Goal: Use online tool/utility: Utilize a website feature to perform a specific function

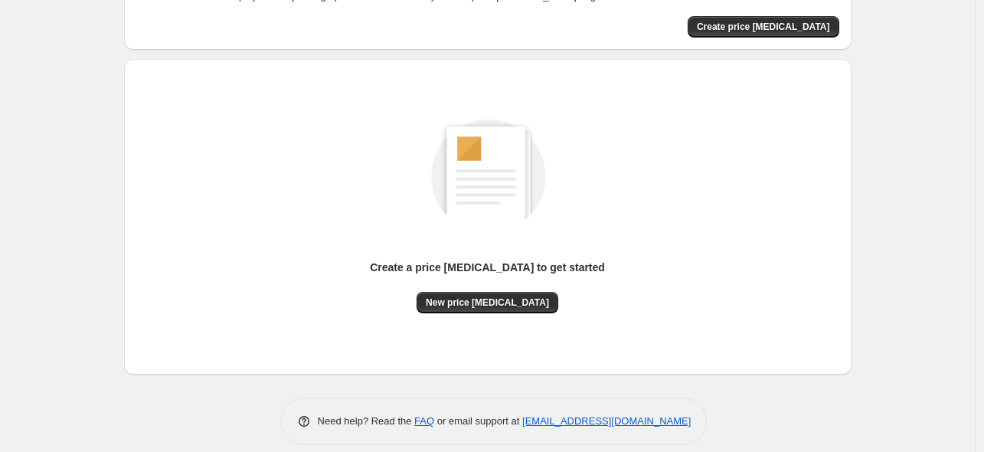
scroll to position [121, 0]
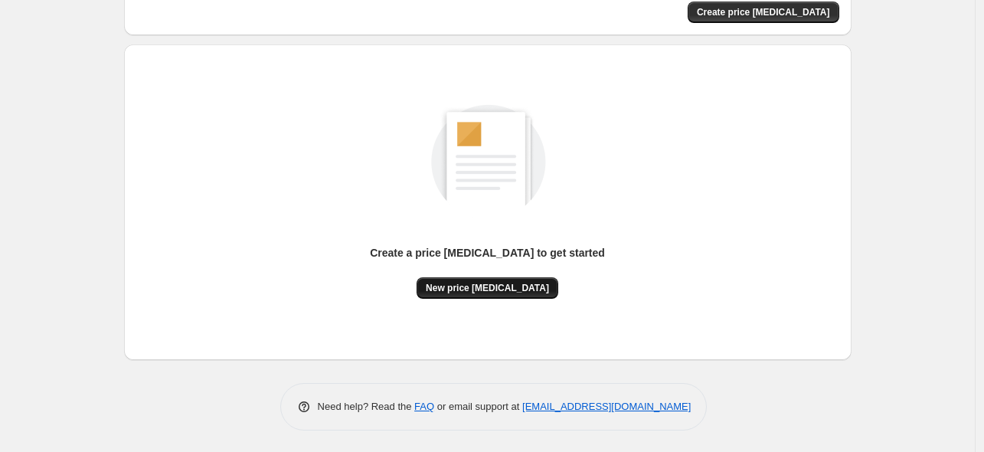
click at [469, 287] on span "New price change job" at bounding box center [487, 288] width 123 height 12
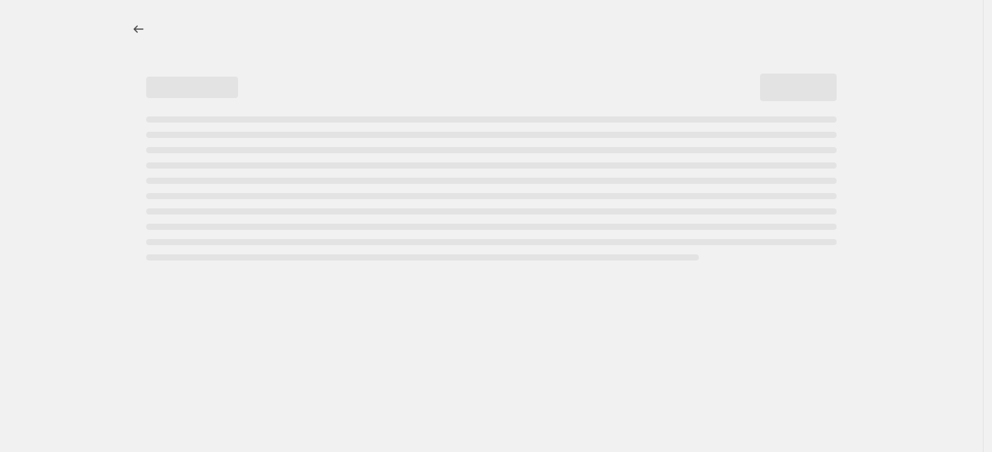
select select "percentage"
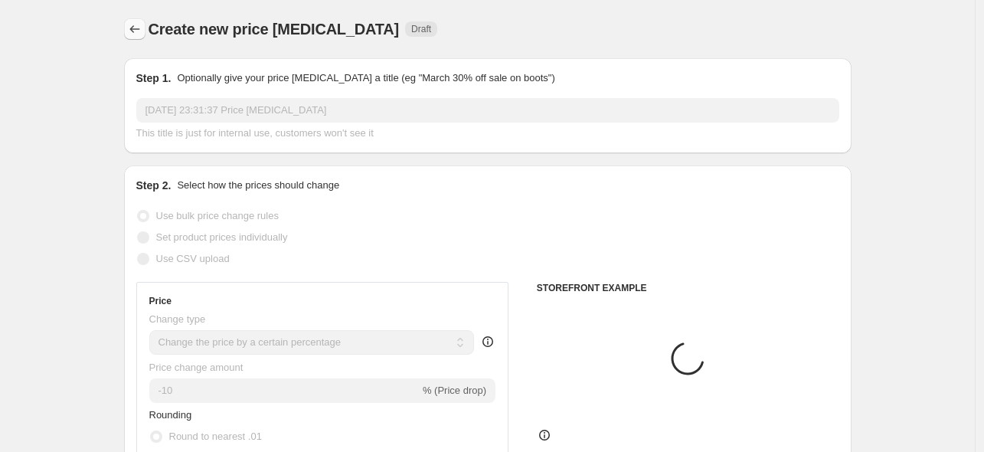
click at [145, 25] on button "Price change jobs" at bounding box center [134, 28] width 21 height 21
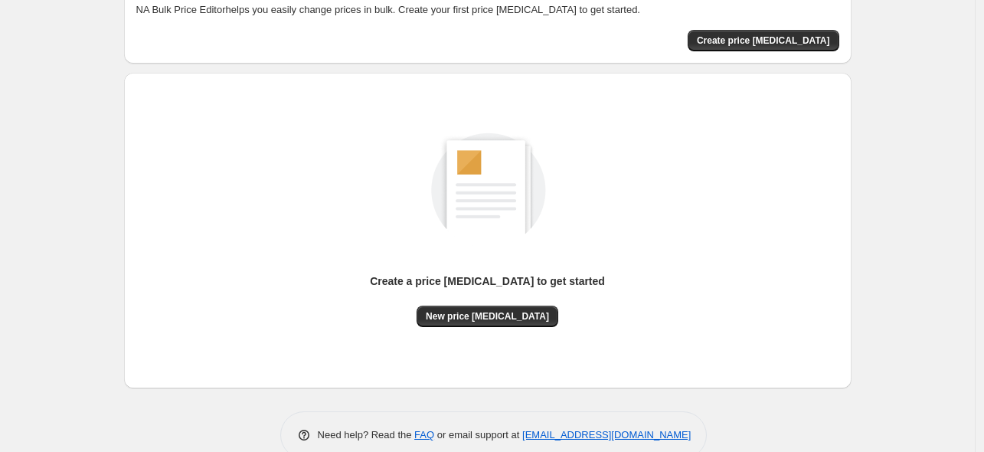
scroll to position [121, 0]
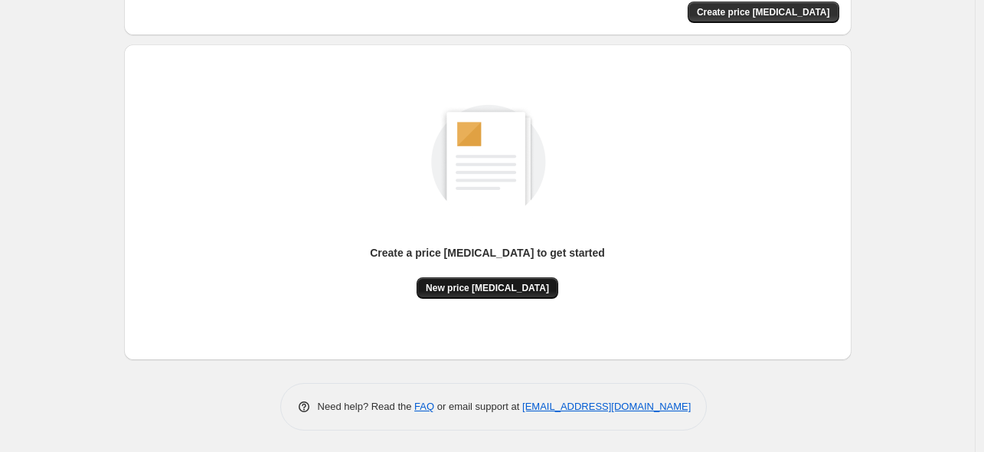
click at [482, 289] on span "New price change job" at bounding box center [487, 288] width 123 height 12
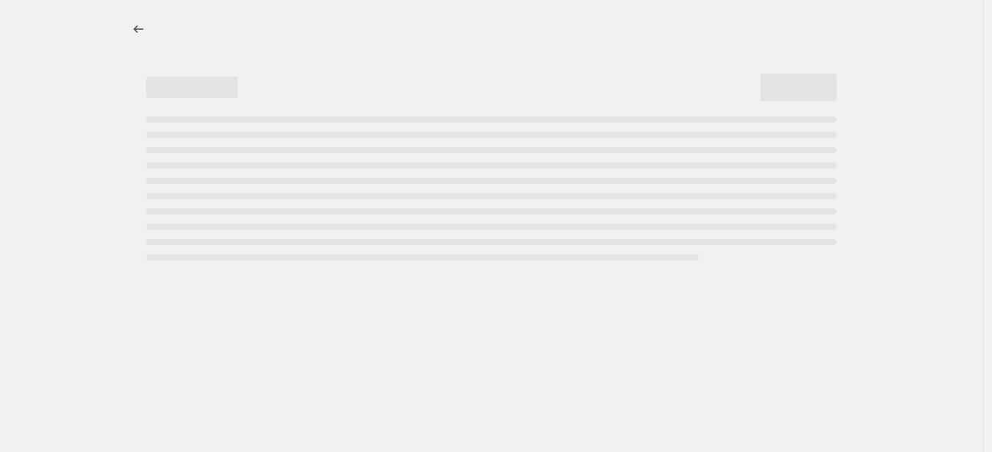
select select "percentage"
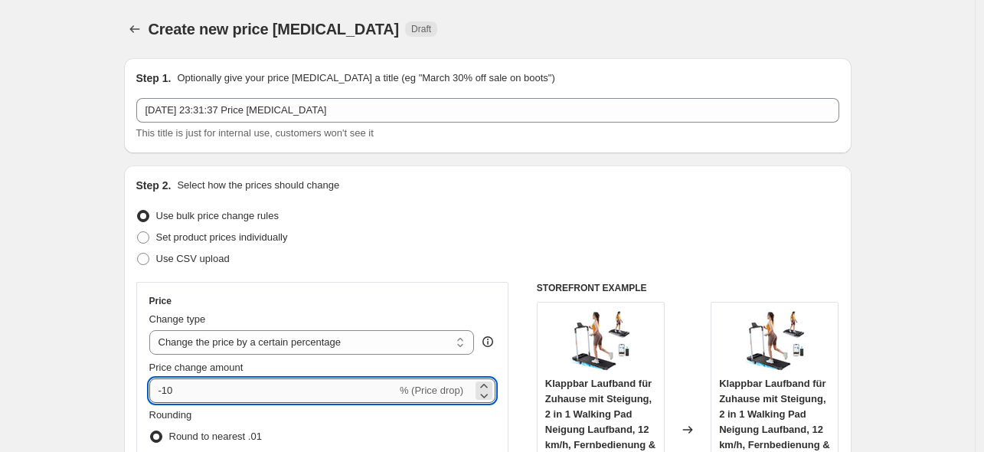
click at [255, 391] on input "-10" at bounding box center [272, 390] width 247 height 25
type input "-1"
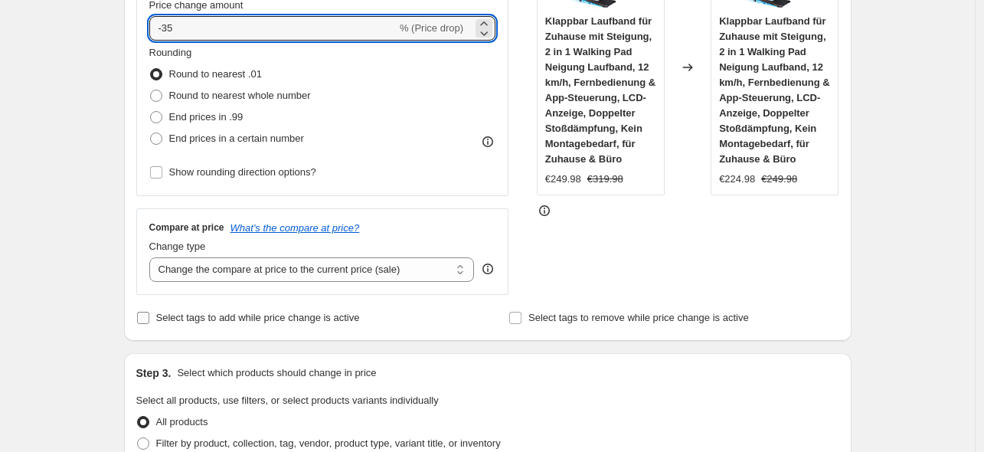
scroll to position [383, 0]
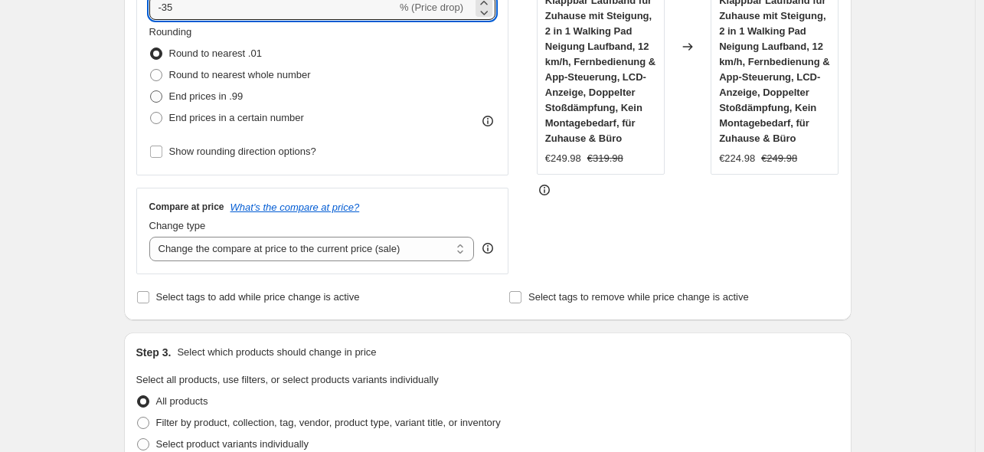
type input "-35"
click at [214, 102] on span "End prices in .99" at bounding box center [206, 95] width 74 height 11
click at [151, 91] on input "End prices in .99" at bounding box center [150, 90] width 1 height 1
radio input "true"
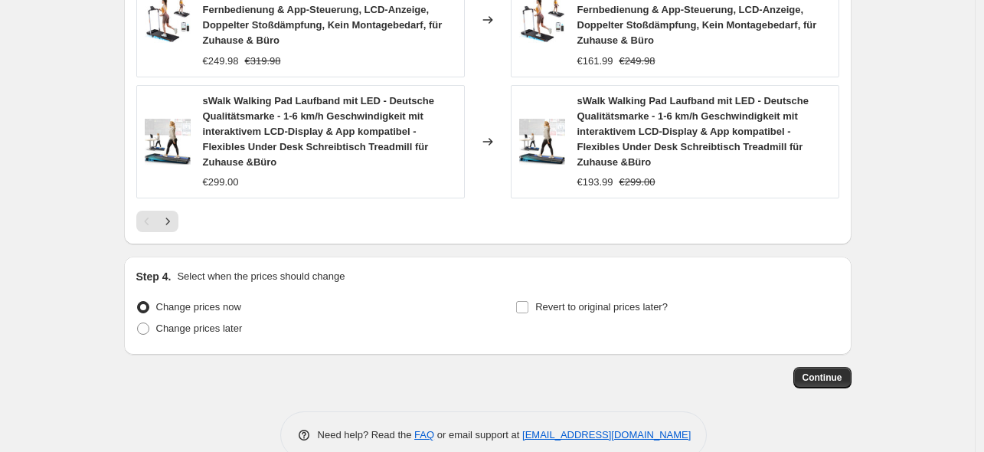
scroll to position [1332, 0]
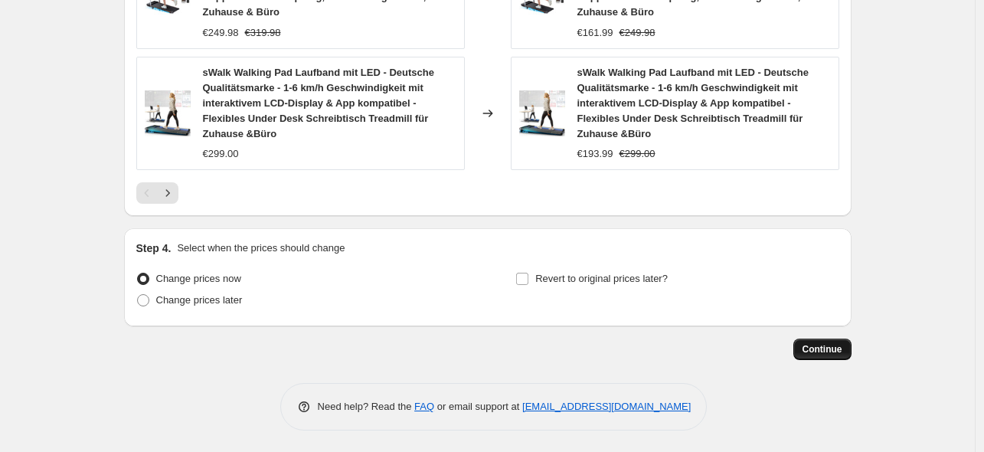
click at [809, 358] on button "Continue" at bounding box center [822, 348] width 58 height 21
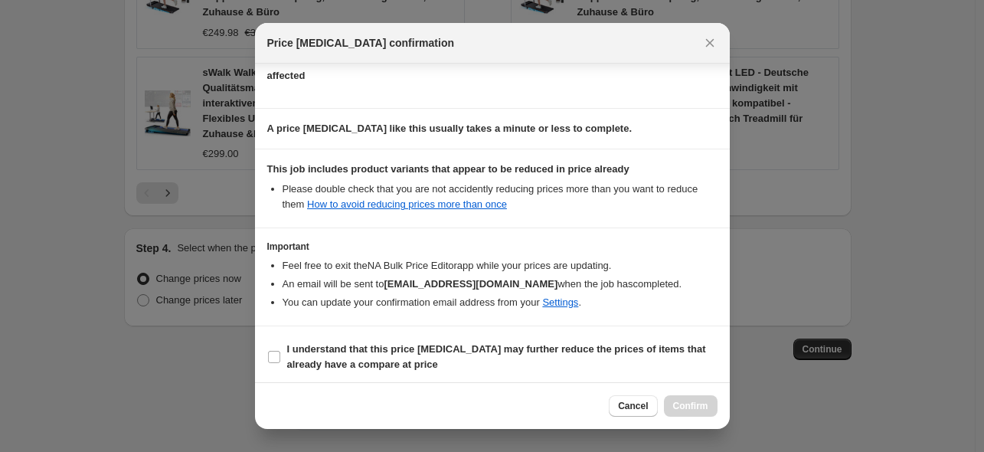
scroll to position [191, 0]
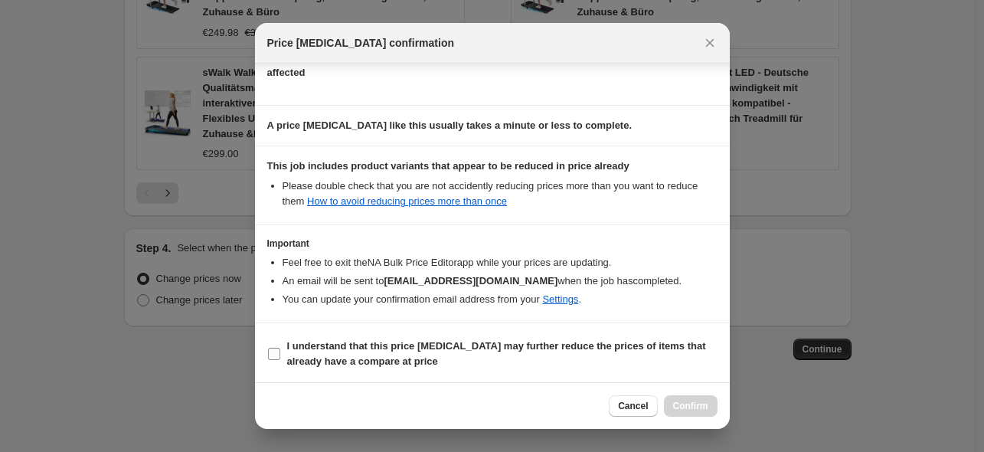
click at [319, 345] on b "I understand that this price change job may further reduce the prices of items …" at bounding box center [496, 353] width 419 height 27
click at [280, 348] on input "I understand that this price change job may further reduce the prices of items …" at bounding box center [274, 354] width 12 height 12
checkbox input "true"
click at [691, 413] on button "Confirm" at bounding box center [691, 405] width 54 height 21
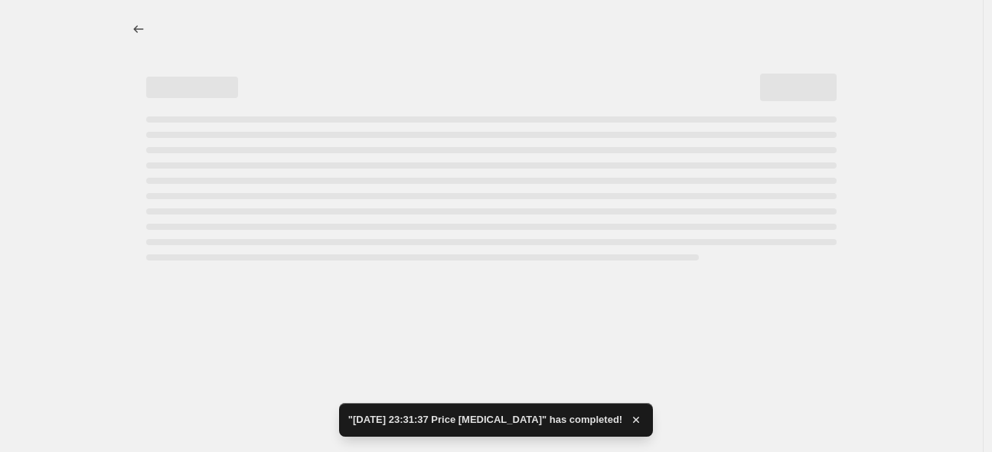
select select "percentage"
